Goal: Information Seeking & Learning: Check status

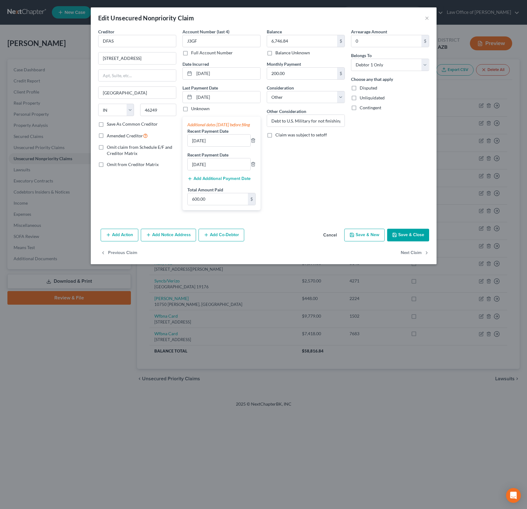
select select "15"
select select "14"
select select "0"
click at [427, 17] on button "×" at bounding box center [427, 17] width 4 height 7
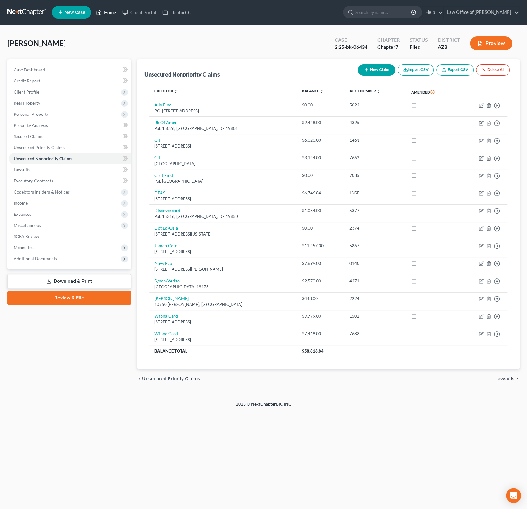
click at [116, 17] on link "Home" at bounding box center [106, 12] width 26 height 11
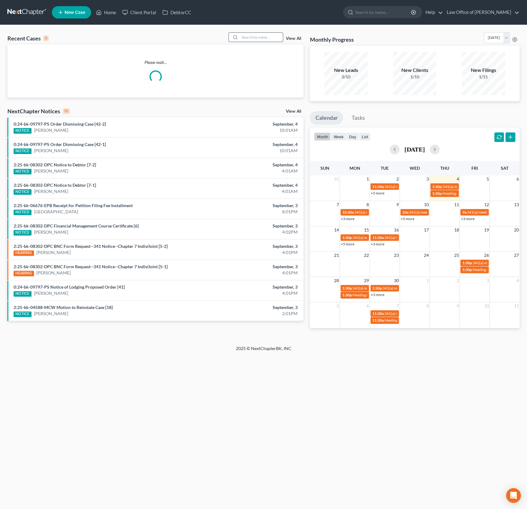
click at [265, 38] on input "search" at bounding box center [261, 37] width 43 height 9
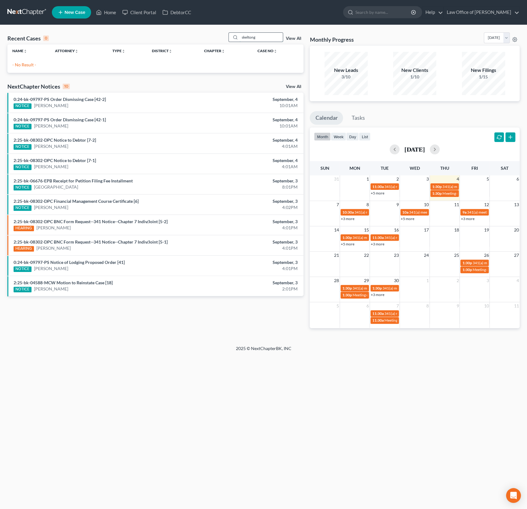
click at [259, 40] on input "skeltong" at bounding box center [261, 37] width 43 height 9
type input "[PERSON_NAME]"
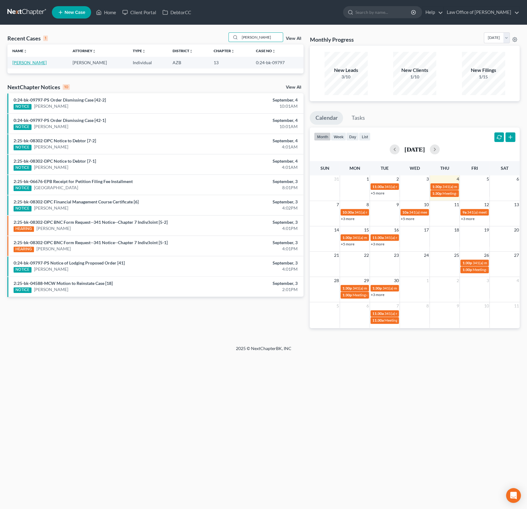
click at [31, 61] on link "[PERSON_NAME]" at bounding box center [29, 62] width 34 height 5
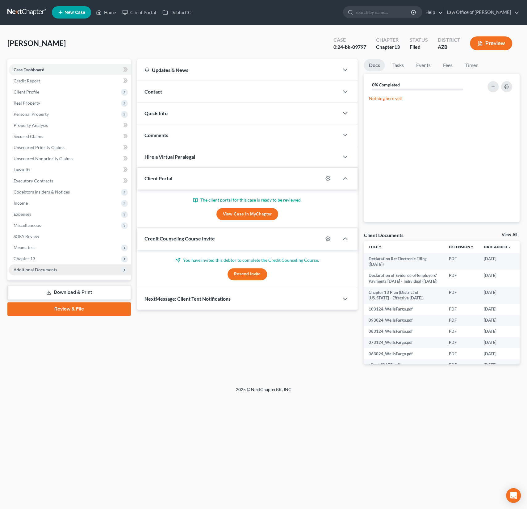
click at [49, 268] on span "Additional Documents" at bounding box center [36, 269] width 44 height 5
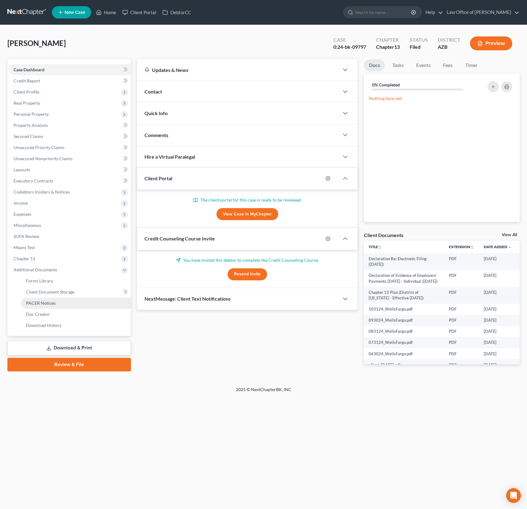
click at [49, 301] on span "PACER Notices" at bounding box center [41, 303] width 30 height 5
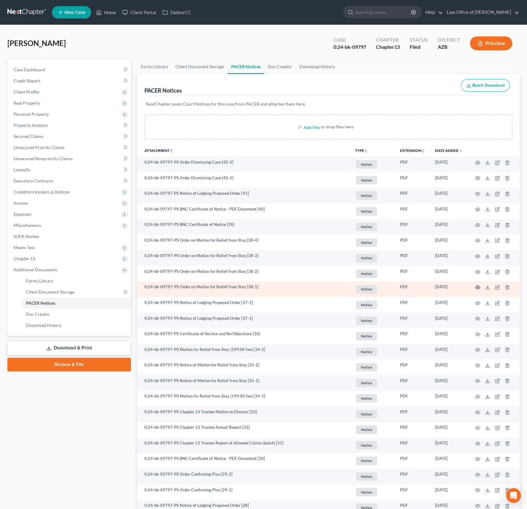
click at [476, 288] on icon "button" at bounding box center [478, 287] width 5 height 5
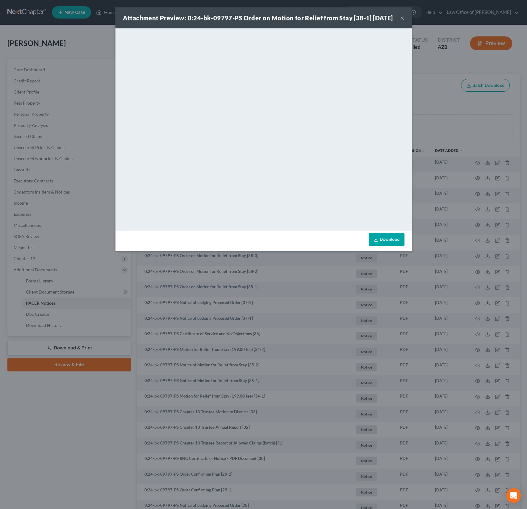
click at [402, 22] on button "×" at bounding box center [402, 17] width 4 height 7
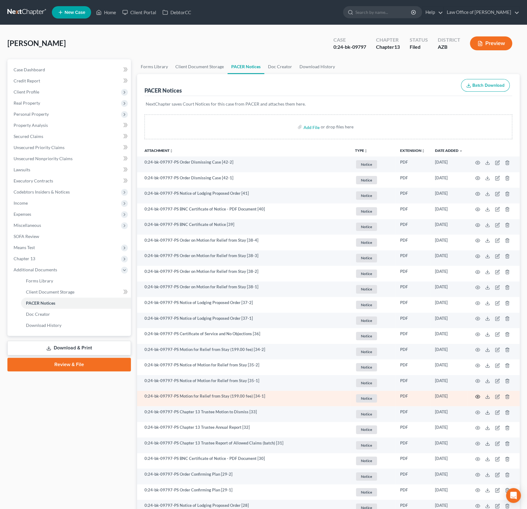
click at [476, 397] on icon "button" at bounding box center [478, 397] width 5 height 5
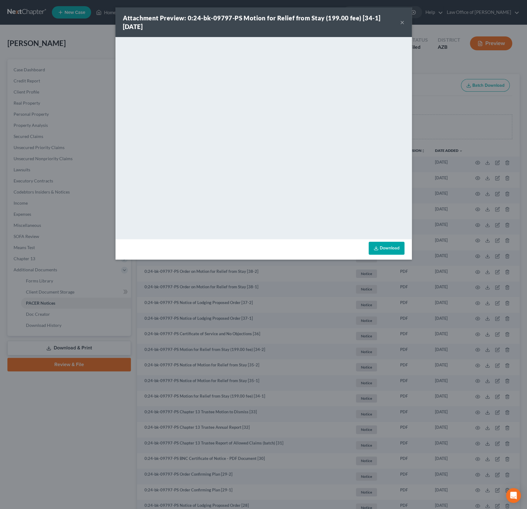
click at [402, 23] on button "×" at bounding box center [402, 22] width 4 height 7
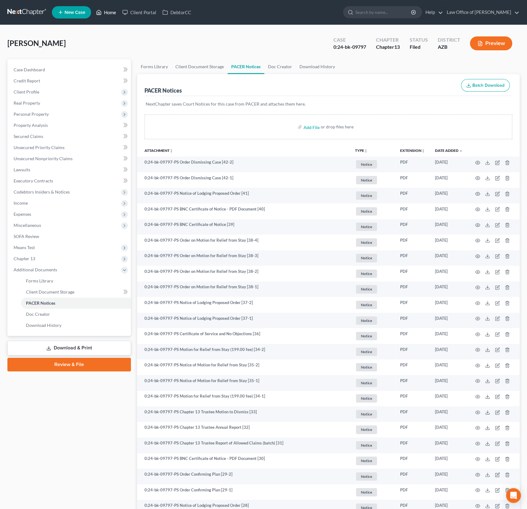
click at [112, 12] on link "Home" at bounding box center [106, 12] width 26 height 11
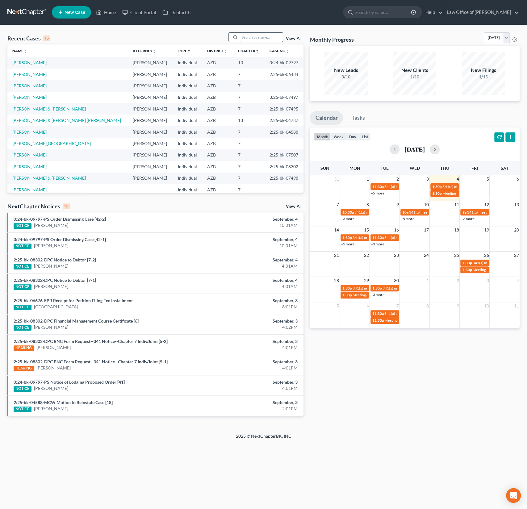
click at [259, 40] on input "search" at bounding box center [261, 37] width 43 height 9
type input "[PERSON_NAME]"
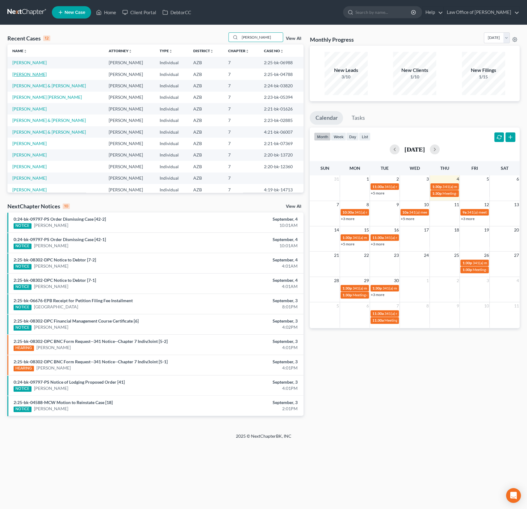
click at [38, 74] on link "[PERSON_NAME]" at bounding box center [29, 74] width 34 height 5
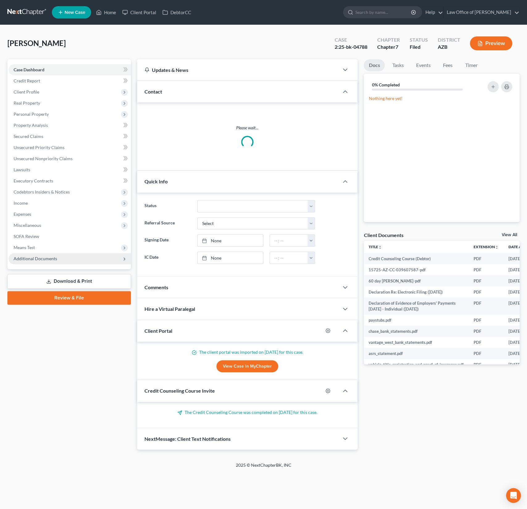
click at [44, 261] on span "Additional Documents" at bounding box center [36, 258] width 44 height 5
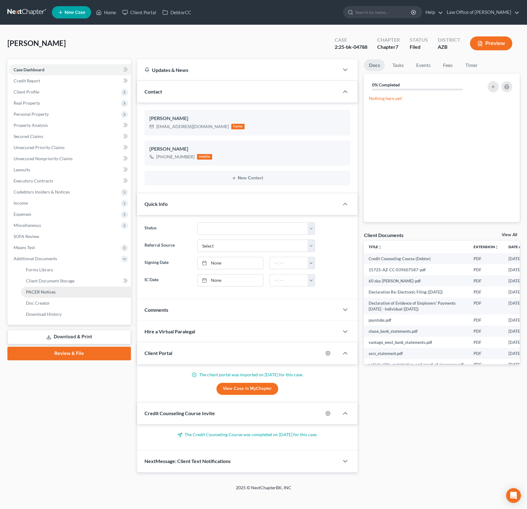
click at [49, 294] on span "PACER Notices" at bounding box center [41, 292] width 30 height 5
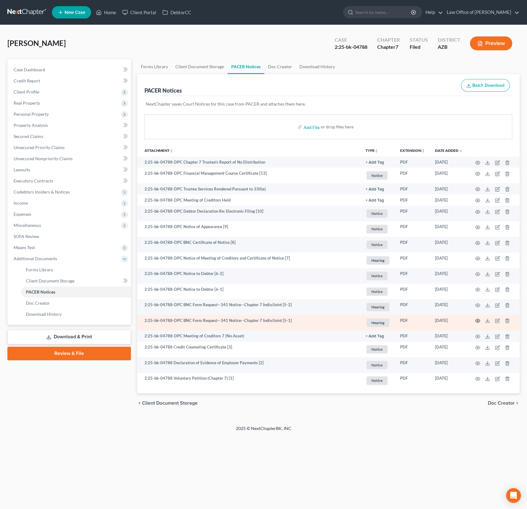
click at [477, 323] on icon "button" at bounding box center [478, 321] width 5 height 5
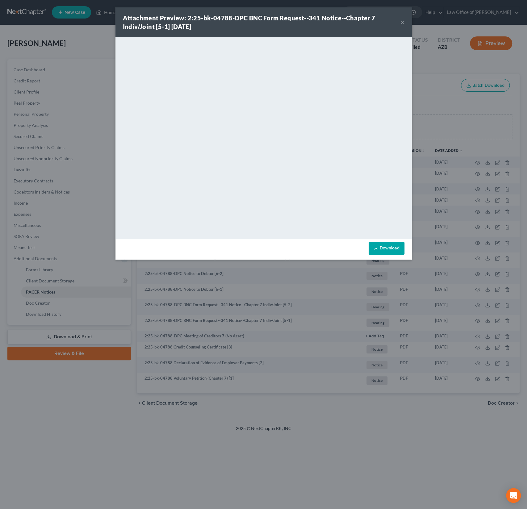
click at [405, 20] on div "Attachment Preview: 2:25-bk-04788-DPC BNC Form Request--341 Notice--Chapter 7 I…" at bounding box center [264, 22] width 297 height 30
click at [401, 23] on button "×" at bounding box center [402, 22] width 4 height 7
